Goal: Check status: Check status

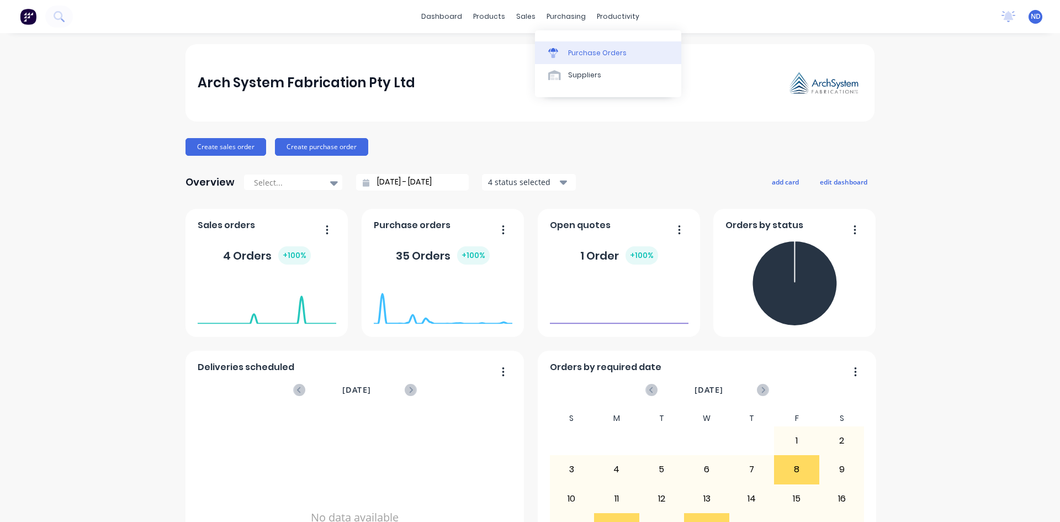
click at [569, 56] on div "Purchase Orders" at bounding box center [597, 53] width 59 height 10
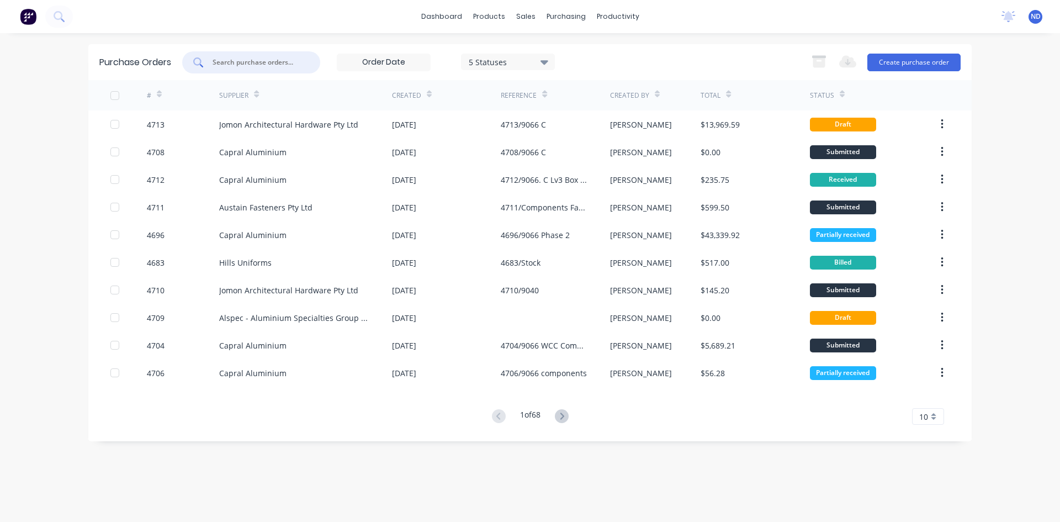
click at [296, 67] on input "text" at bounding box center [258, 62] width 92 height 11
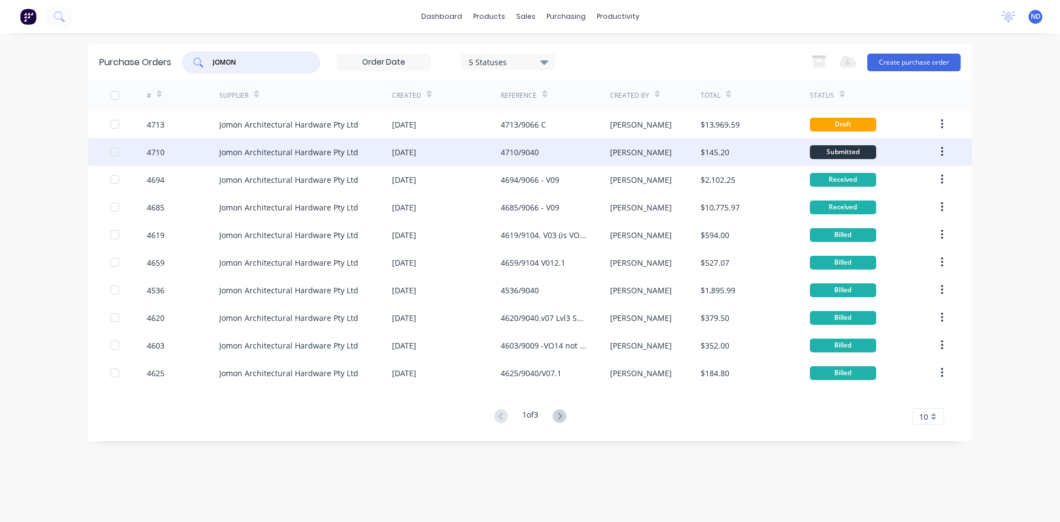
type input "JOMON"
click at [318, 154] on div "Jomon Architectural Hardware Pty Ltd" at bounding box center [288, 152] width 139 height 12
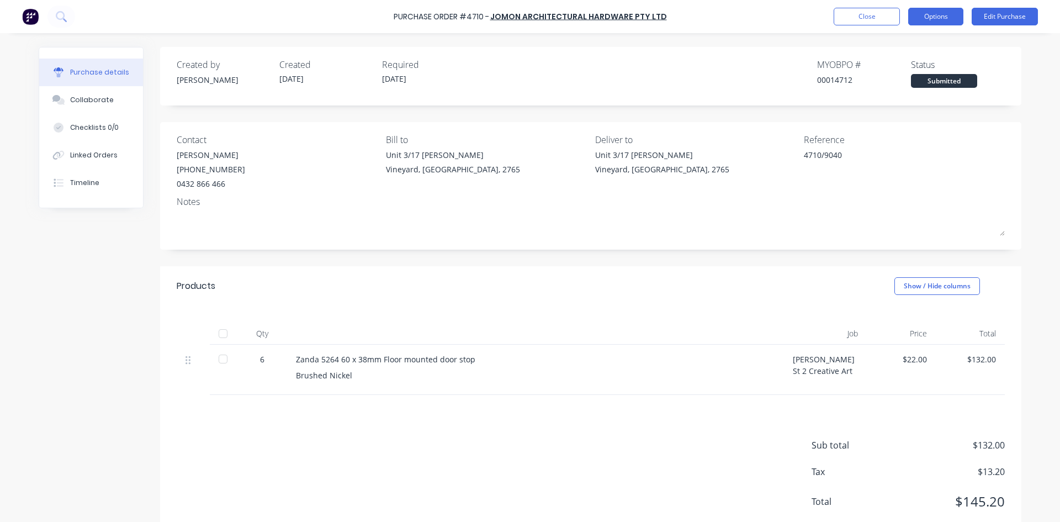
click at [936, 17] on button "Options" at bounding box center [935, 17] width 55 height 18
